Goal: Check status: Check status

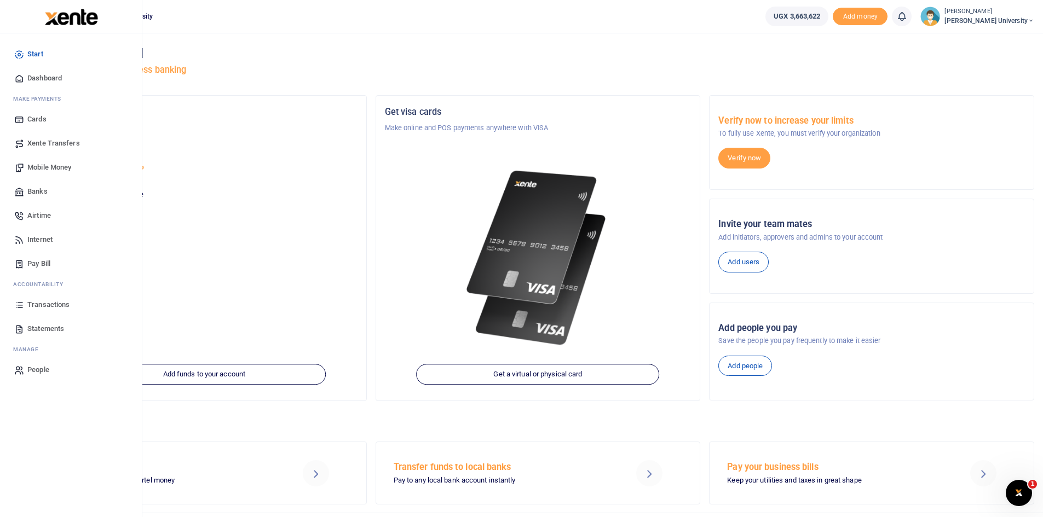
click at [51, 79] on span "Dashboard" at bounding box center [44, 78] width 34 height 11
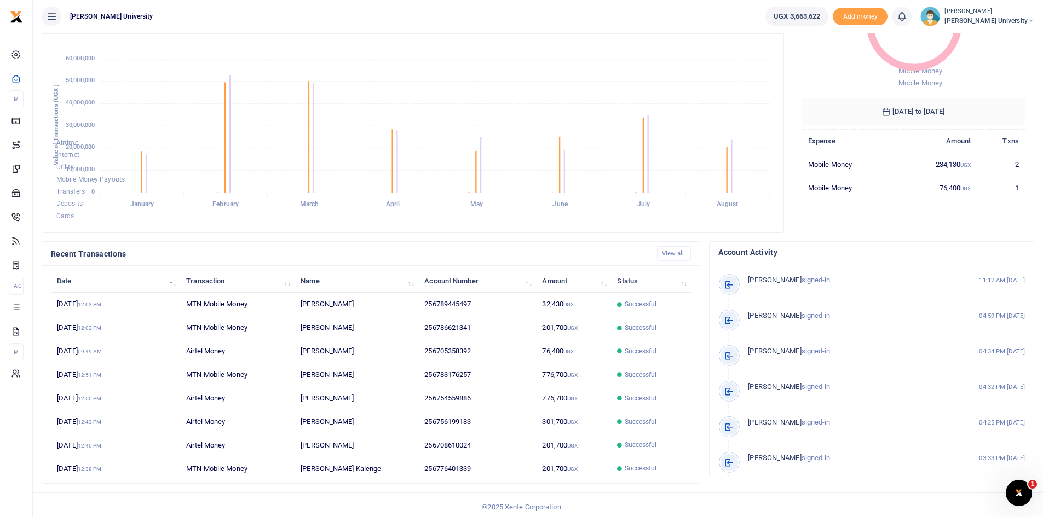
scroll to position [137, 0]
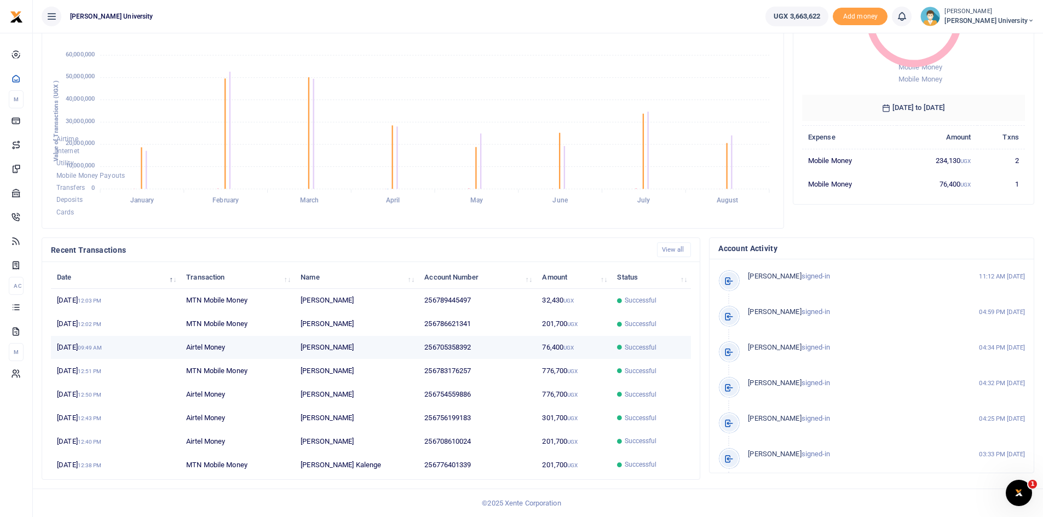
click at [645, 349] on span "Successful" at bounding box center [641, 348] width 32 height 10
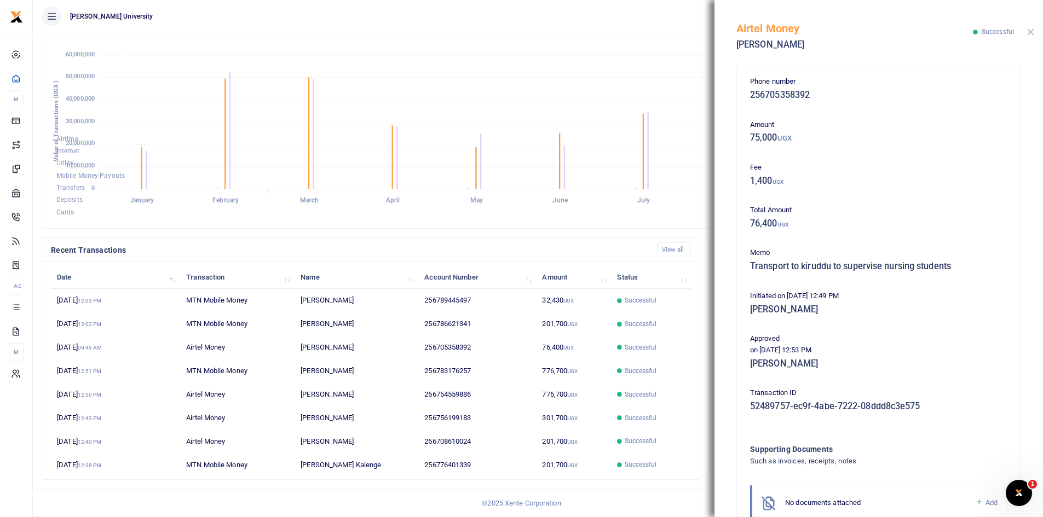
click at [1031, 33] on button "Close" at bounding box center [1030, 31] width 7 height 7
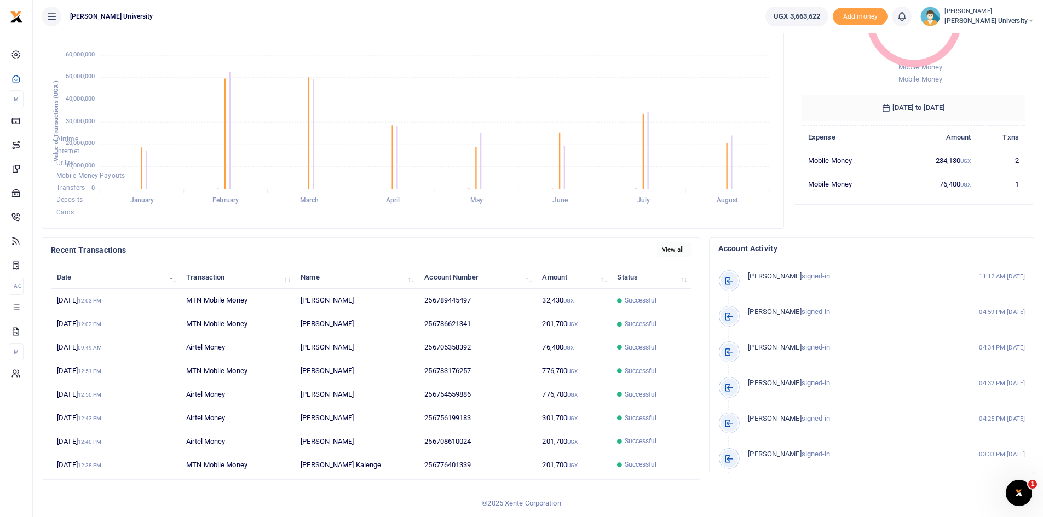
click at [676, 251] on link "View all" at bounding box center [674, 250] width 34 height 15
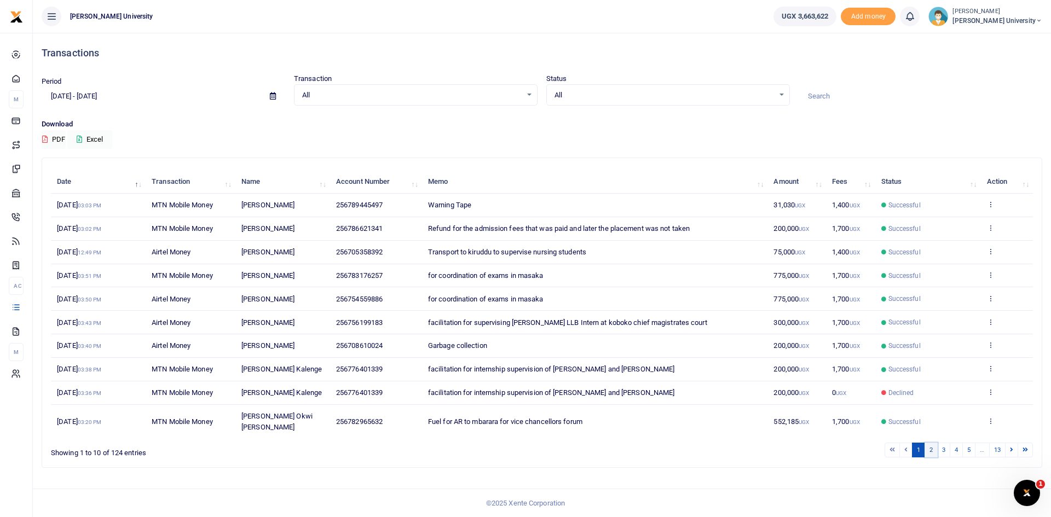
click at [930, 443] on link "2" at bounding box center [931, 450] width 13 height 15
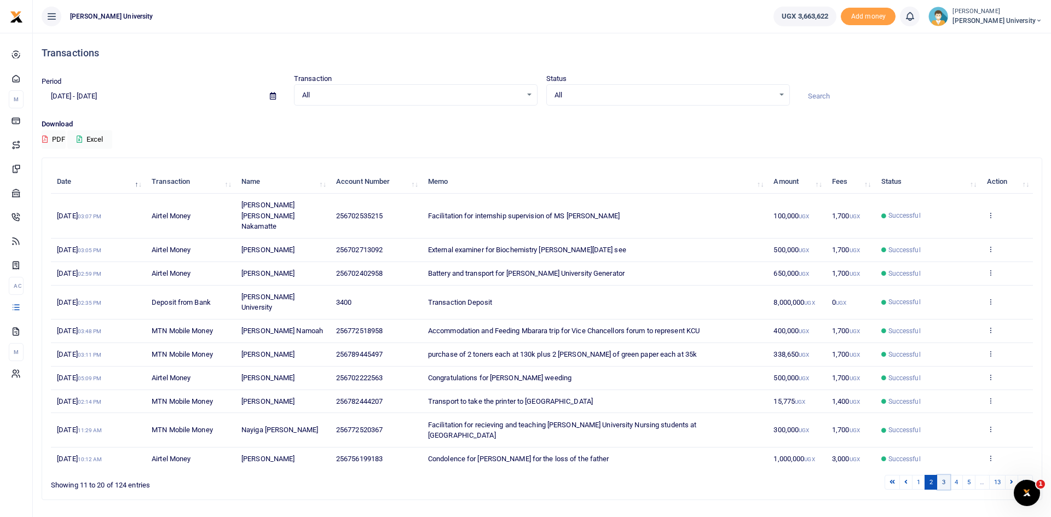
click at [946, 475] on link "3" at bounding box center [943, 482] width 13 height 15
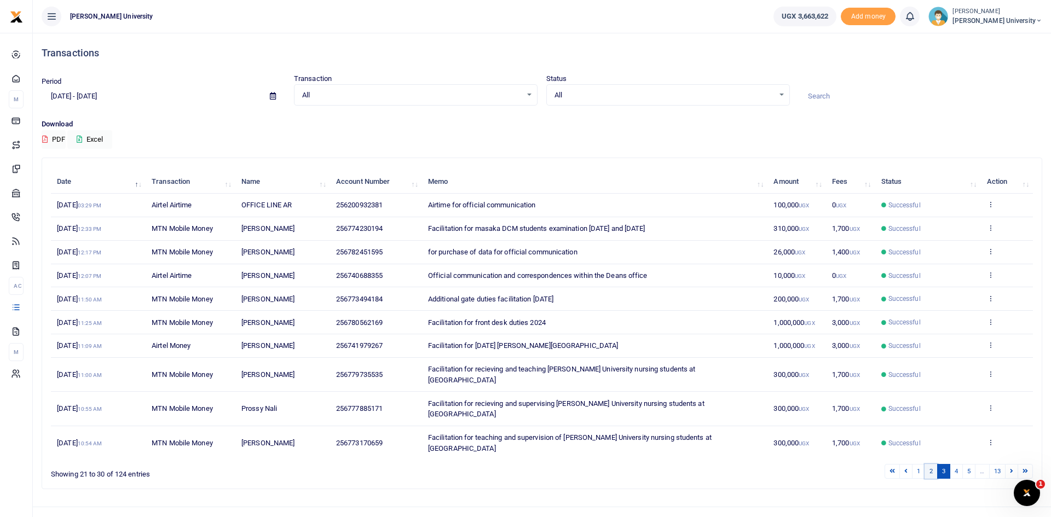
click at [927, 464] on link "2" at bounding box center [931, 471] width 13 height 15
